Goal: Book appointment/travel/reservation

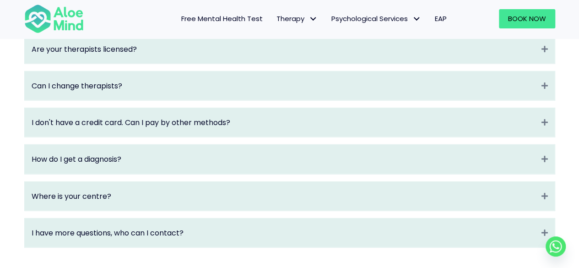
scroll to position [1281, 0]
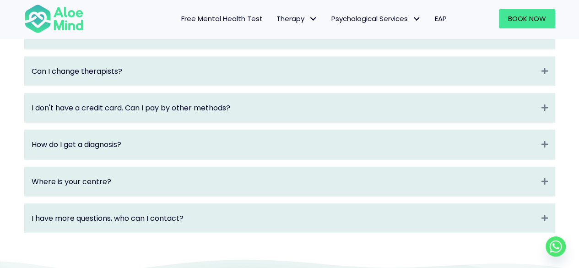
click at [245, 159] on div "How do I get a diagnosis? Expand" at bounding box center [290, 144] width 530 height 29
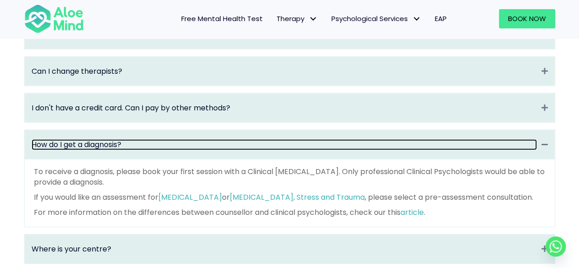
click at [243, 150] on link "How do I get a diagnosis?" at bounding box center [284, 144] width 505 height 11
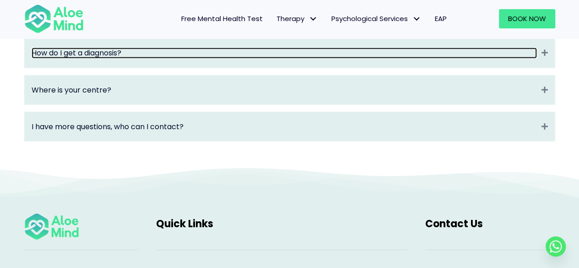
scroll to position [1327, 0]
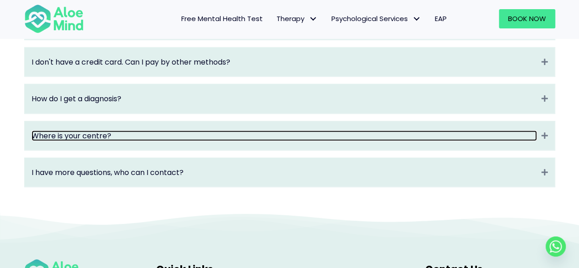
click at [179, 141] on link "Where is your centre?" at bounding box center [284, 135] width 505 height 11
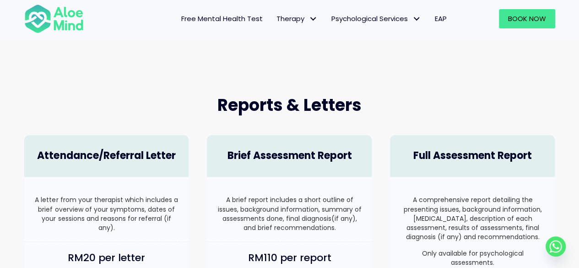
scroll to position [275, 0]
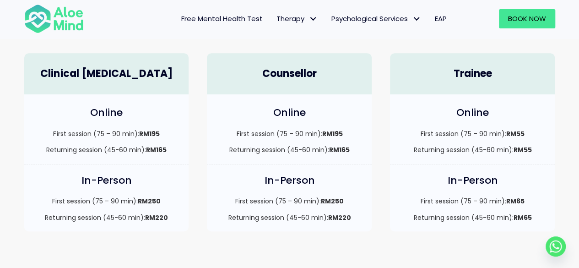
click at [149, 147] on strong "RM165" at bounding box center [156, 149] width 21 height 9
click at [148, 192] on div "In-Person First session (75 – 90 min): RM250 Returning session (45-60 min): RM2…" at bounding box center [106, 197] width 165 height 67
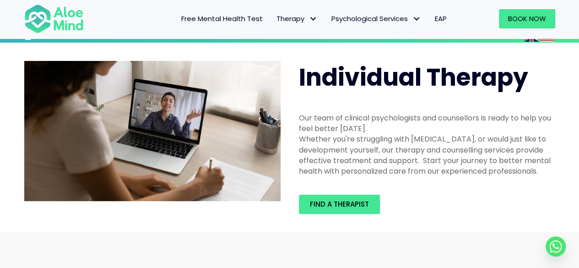
scroll to position [0, 0]
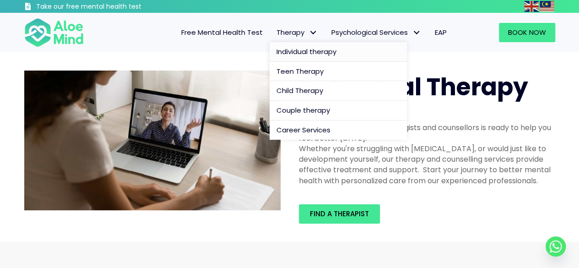
click at [302, 53] on span "Individual therapy" at bounding box center [306, 52] width 60 height 10
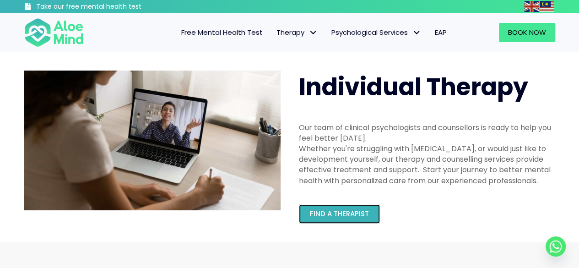
click at [333, 214] on span "Find a therapist" at bounding box center [339, 214] width 59 height 10
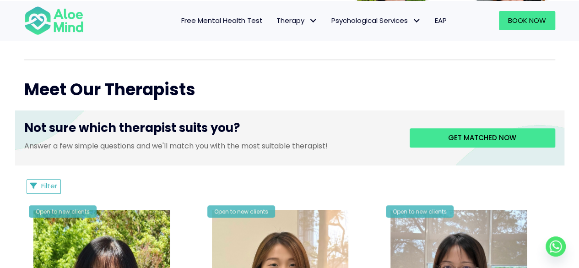
scroll to position [320, 0]
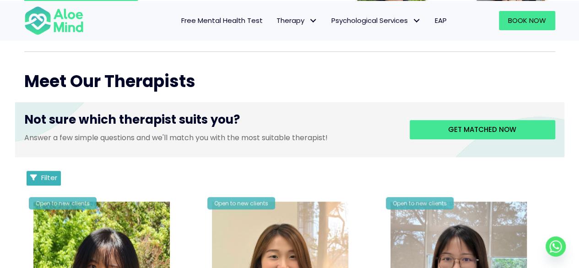
click at [46, 177] on span "Filter" at bounding box center [49, 178] width 16 height 10
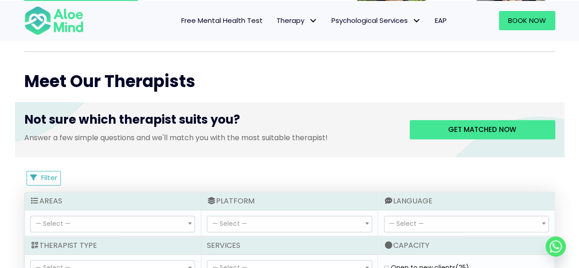
scroll to position [412, 0]
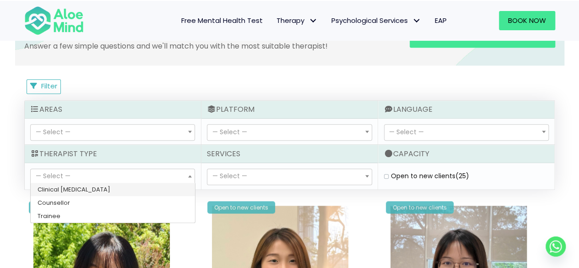
click at [167, 174] on span "— Select —" at bounding box center [113, 177] width 164 height 16
select select "15"
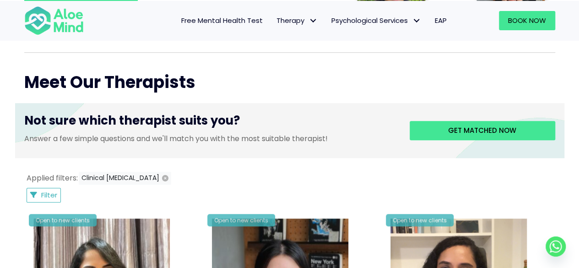
scroll to position [306, 0]
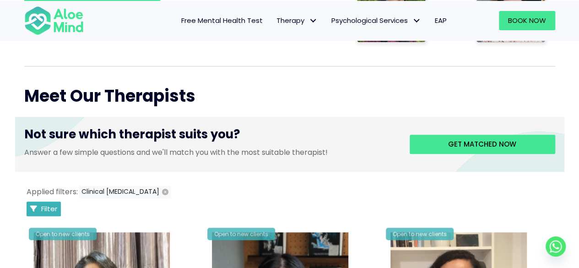
click at [46, 207] on span "Filter" at bounding box center [49, 209] width 16 height 10
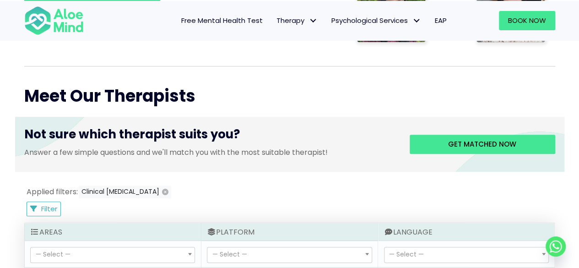
scroll to position [397, 0]
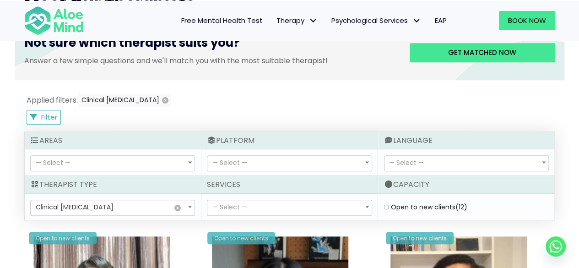
click at [262, 203] on span "— Select —" at bounding box center [289, 208] width 164 height 16
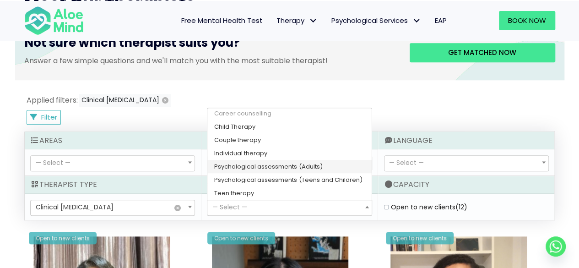
scroll to position [0, 0]
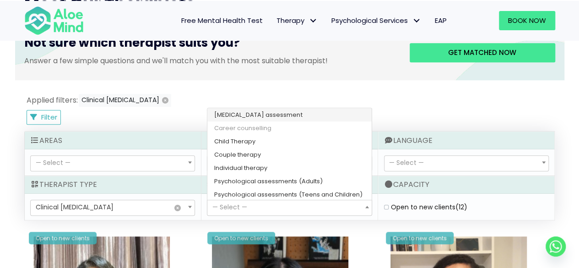
click at [398, 104] on div "Applied filters: Clinical psychologist" at bounding box center [289, 101] width 531 height 14
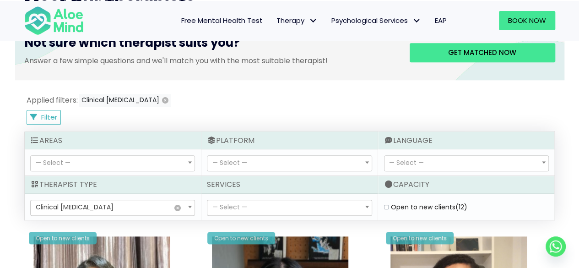
select select "71"
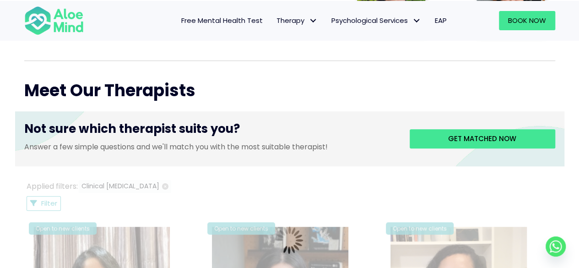
scroll to position [306, 0]
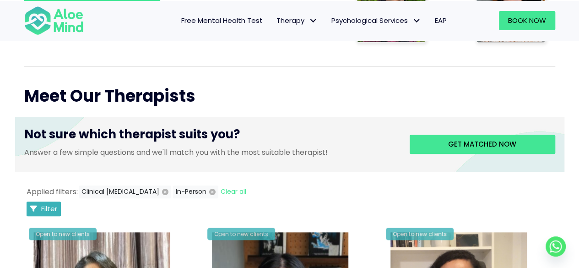
click at [27, 209] on button "Filter" at bounding box center [44, 208] width 35 height 15
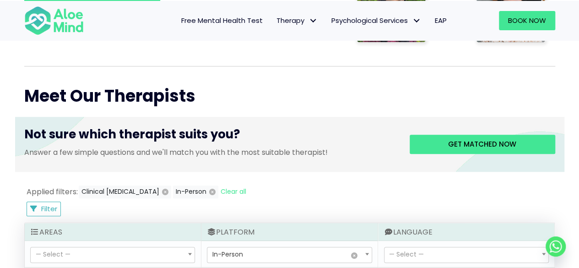
select select
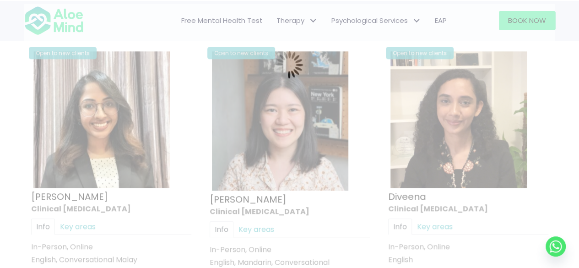
scroll to position [489, 0]
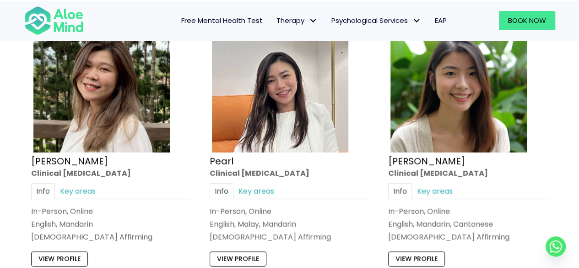
scroll to position [1267, 0]
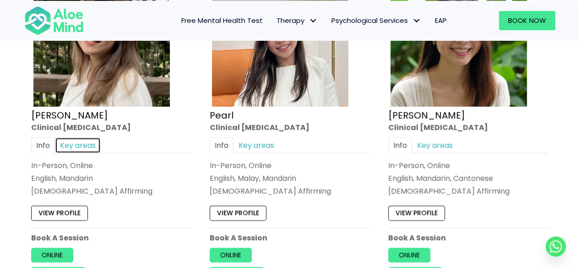
click at [61, 144] on link "Key areas" at bounding box center [78, 145] width 46 height 16
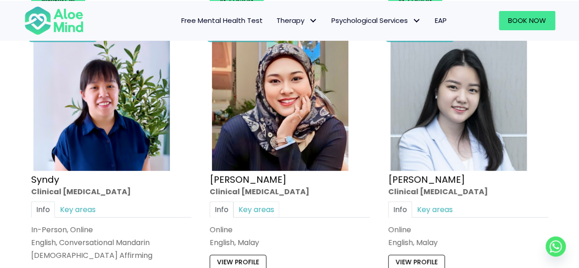
scroll to position [1587, 0]
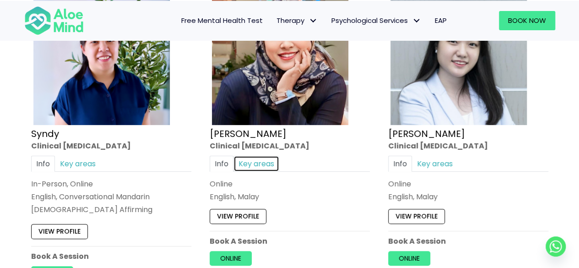
click at [269, 156] on link "Key areas" at bounding box center [256, 164] width 46 height 16
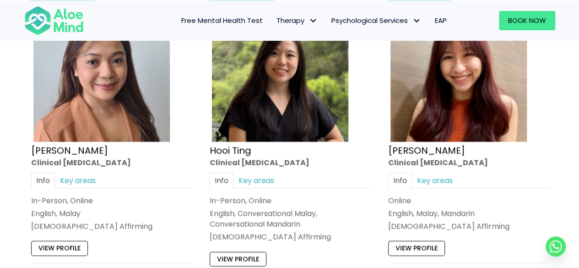
scroll to position [901, 0]
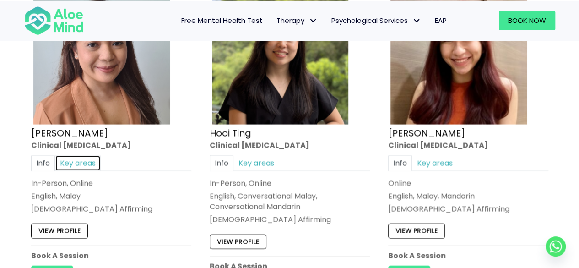
click at [81, 157] on link "Key areas" at bounding box center [78, 163] width 46 height 16
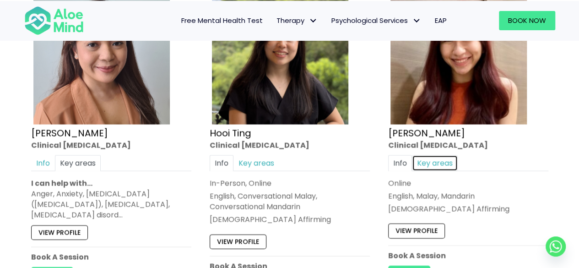
click at [437, 163] on link "Key areas" at bounding box center [435, 163] width 46 height 16
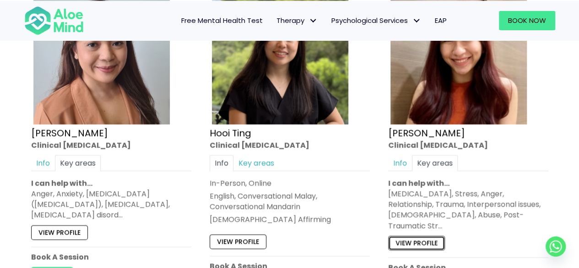
click at [419, 236] on link "View profile" at bounding box center [416, 243] width 57 height 15
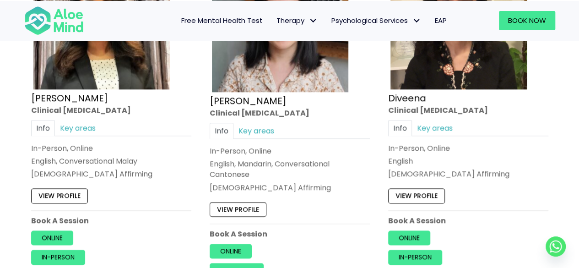
scroll to position [595, 0]
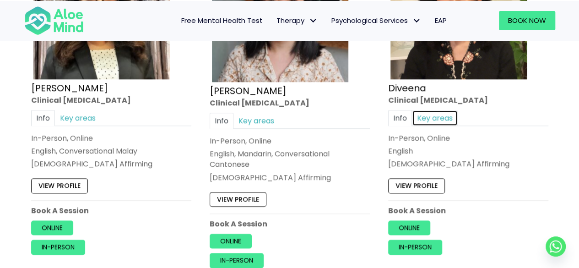
click at [440, 117] on link "Key areas" at bounding box center [435, 118] width 46 height 16
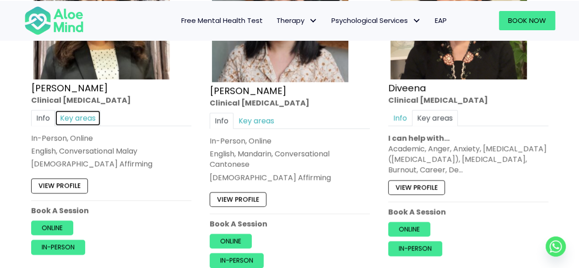
click at [79, 114] on link "Key areas" at bounding box center [78, 118] width 46 height 16
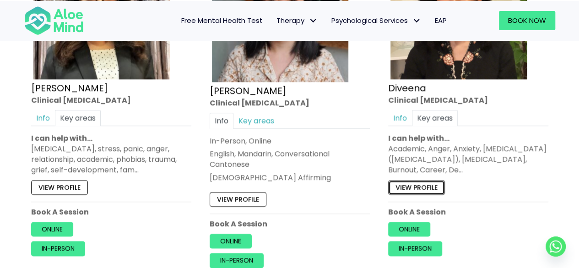
click at [422, 182] on link "View profile" at bounding box center [416, 187] width 57 height 15
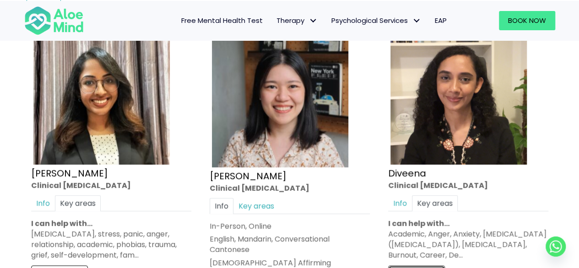
scroll to position [503, 0]
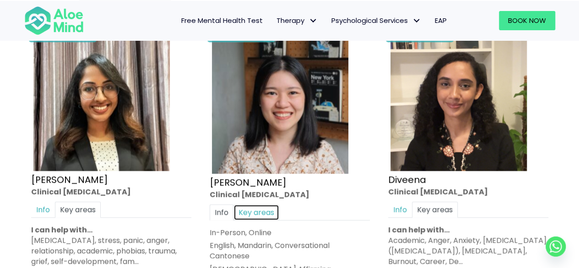
click at [267, 206] on link "Key areas" at bounding box center [256, 212] width 46 height 16
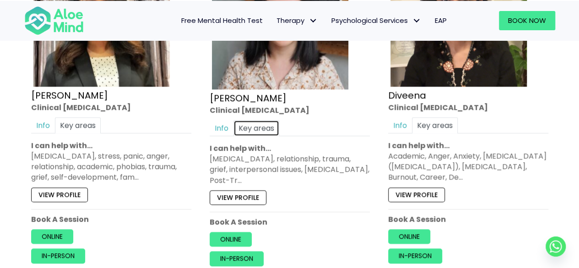
scroll to position [595, 0]
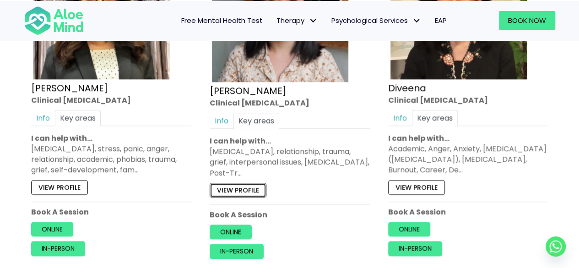
click at [242, 187] on link "View profile" at bounding box center [238, 190] width 57 height 15
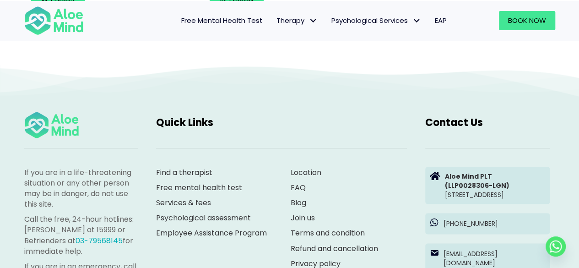
scroll to position [2560, 0]
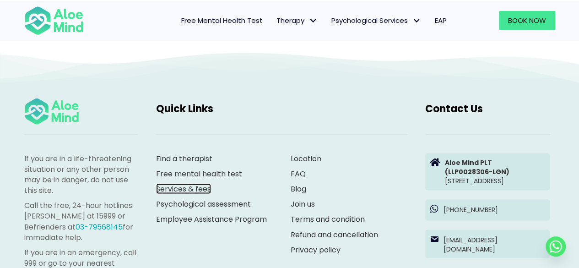
click at [179, 183] on link "Services & fees" at bounding box center [183, 188] width 55 height 11
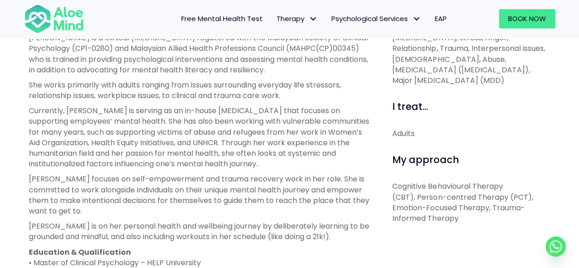
scroll to position [347, 0]
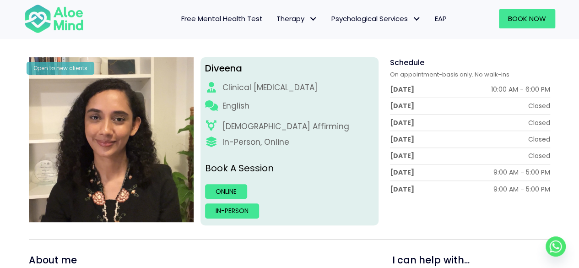
scroll to position [137, 0]
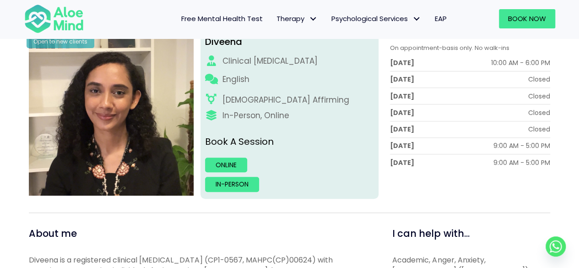
click at [524, 193] on div "Schedule On appointment-basis only. No walk-ins Monday 10:00 AM - 6:00 PM Tuesd…" at bounding box center [467, 114] width 178 height 167
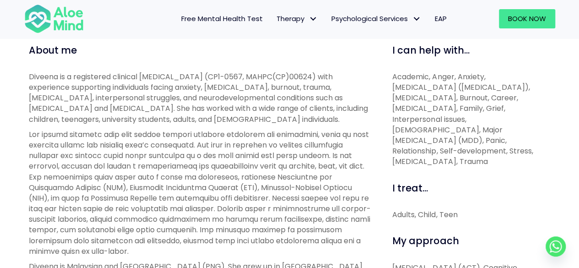
scroll to position [366, 0]
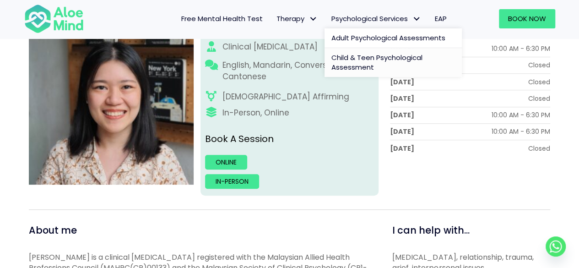
scroll to position [46, 0]
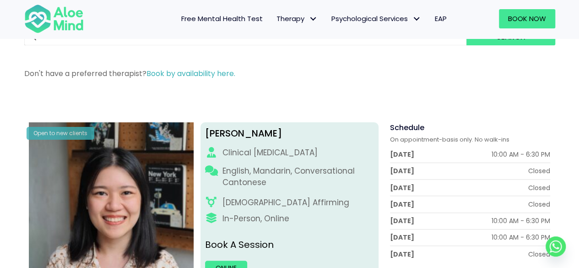
click at [343, 83] on div "Don't have a preferred therapist? Book by availability here." at bounding box center [289, 75] width 531 height 15
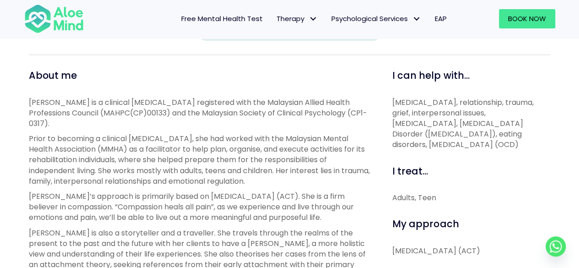
scroll to position [320, 0]
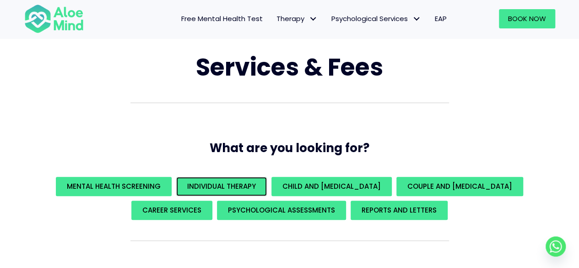
click at [245, 187] on span "Individual Therapy" at bounding box center [221, 186] width 69 height 10
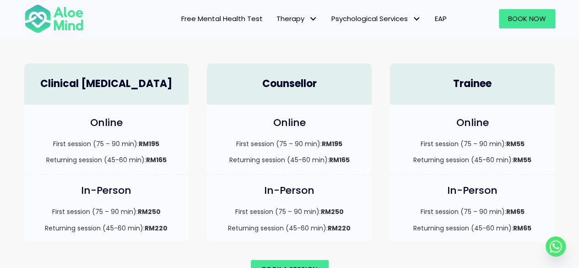
scroll to position [639, 0]
